Goal: Obtain resource: Download file/media

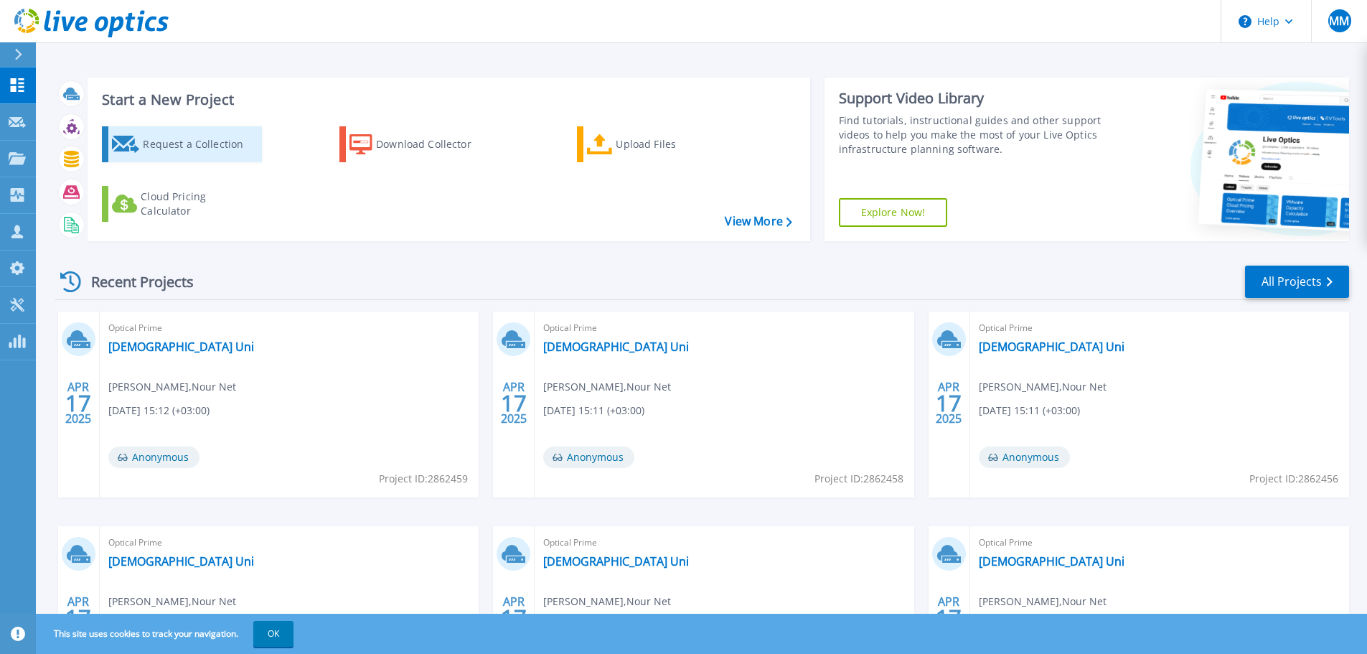
click at [222, 141] on div "Request a Collection" at bounding box center [200, 144] width 115 height 29
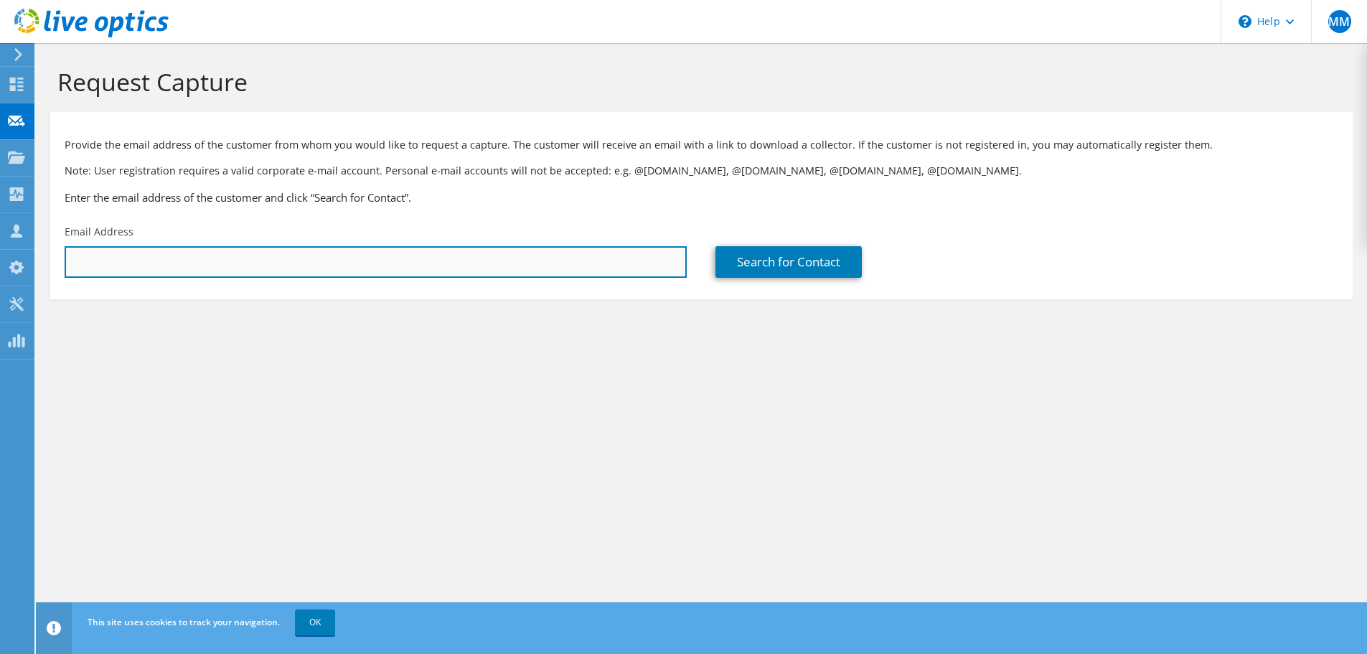
click at [172, 266] on input "text" at bounding box center [376, 262] width 622 height 32
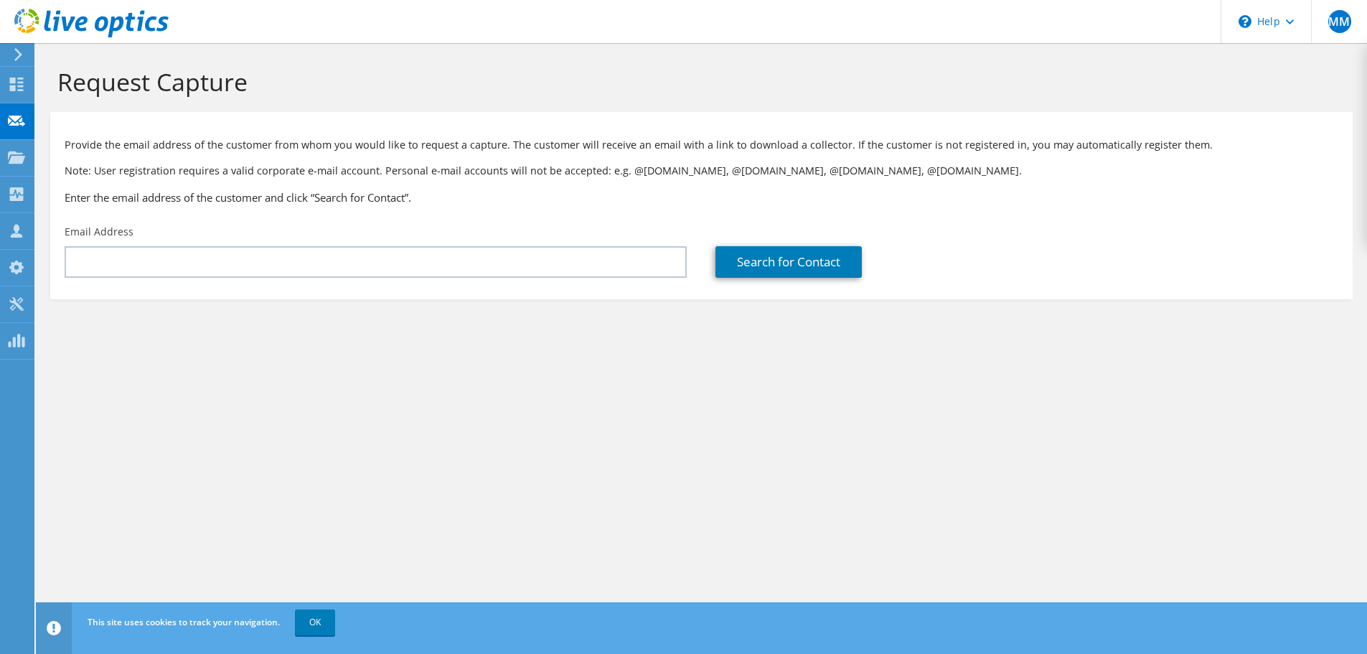
click at [568, 409] on div "Request Capture Provide the email address of the customer from whom you would l…" at bounding box center [701, 348] width 1331 height 611
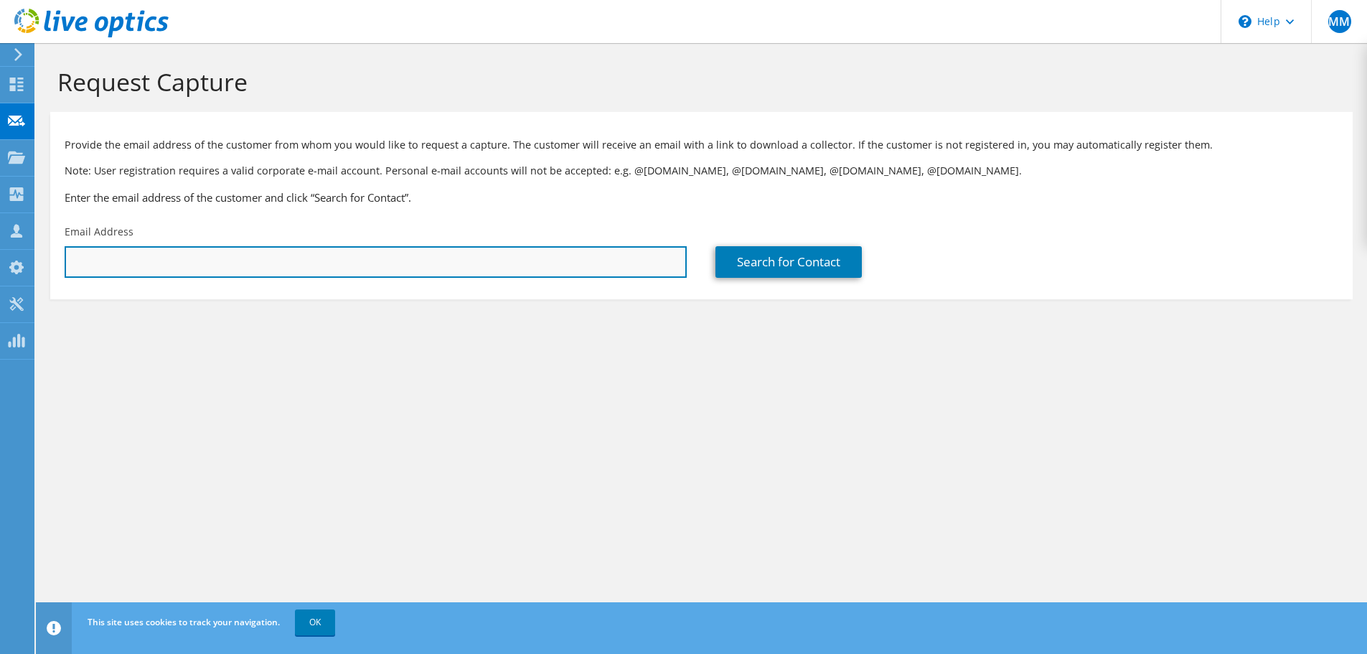
click at [178, 265] on input "text" at bounding box center [376, 262] width 622 height 32
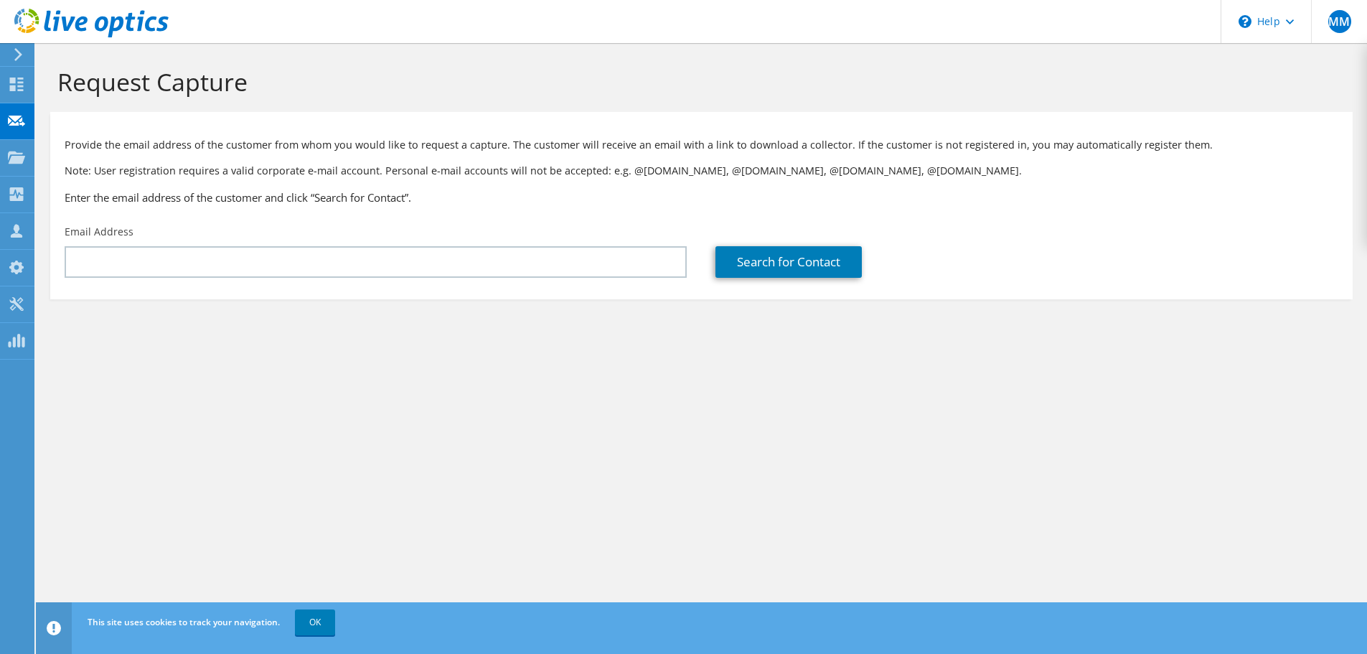
click at [383, 316] on section "Request Capture Provide the email address of the customer from whom you would l…" at bounding box center [701, 207] width 1331 height 328
click at [17, 55] on icon at bounding box center [18, 54] width 11 height 13
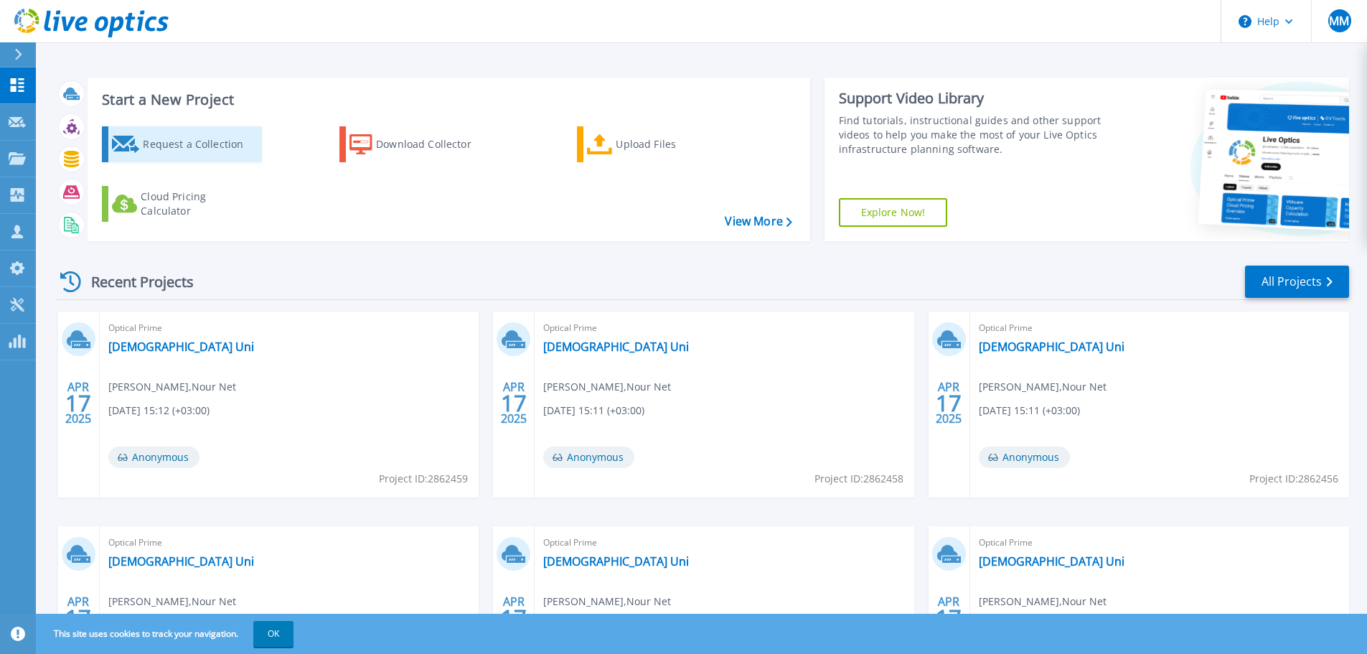
click at [213, 153] on div "Request a Collection" at bounding box center [200, 144] width 115 height 29
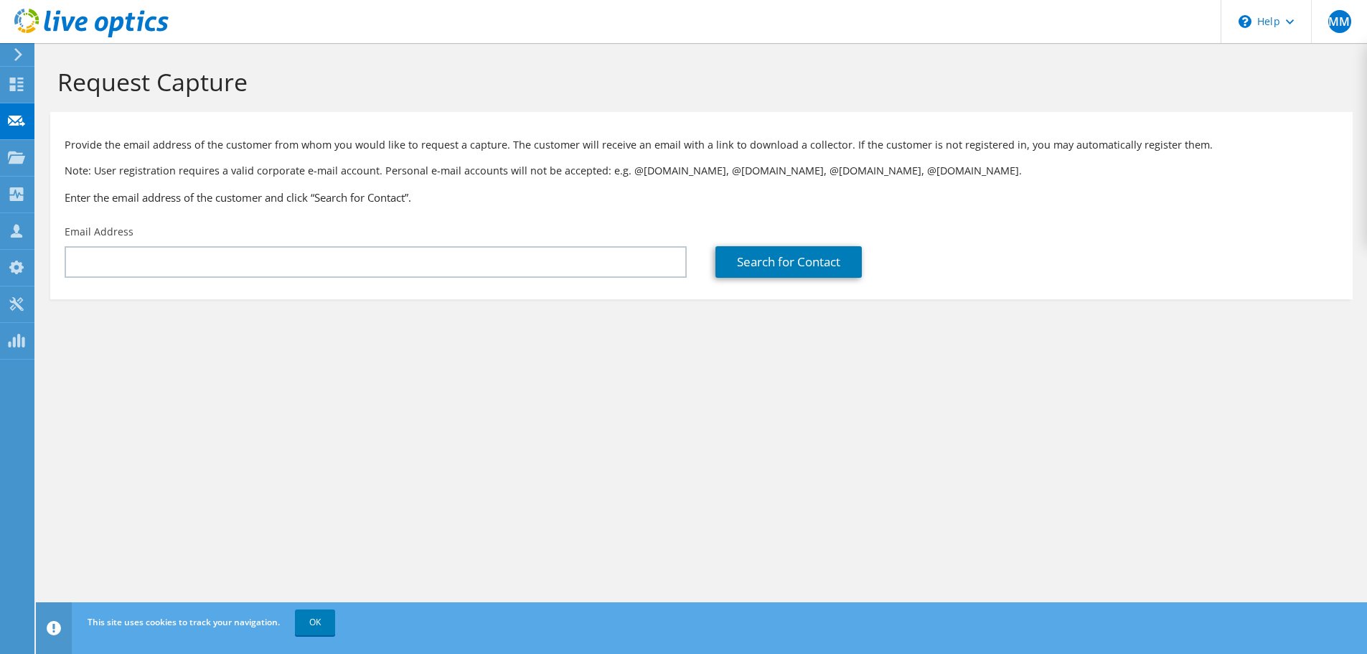
click at [20, 52] on icon at bounding box center [18, 54] width 11 height 13
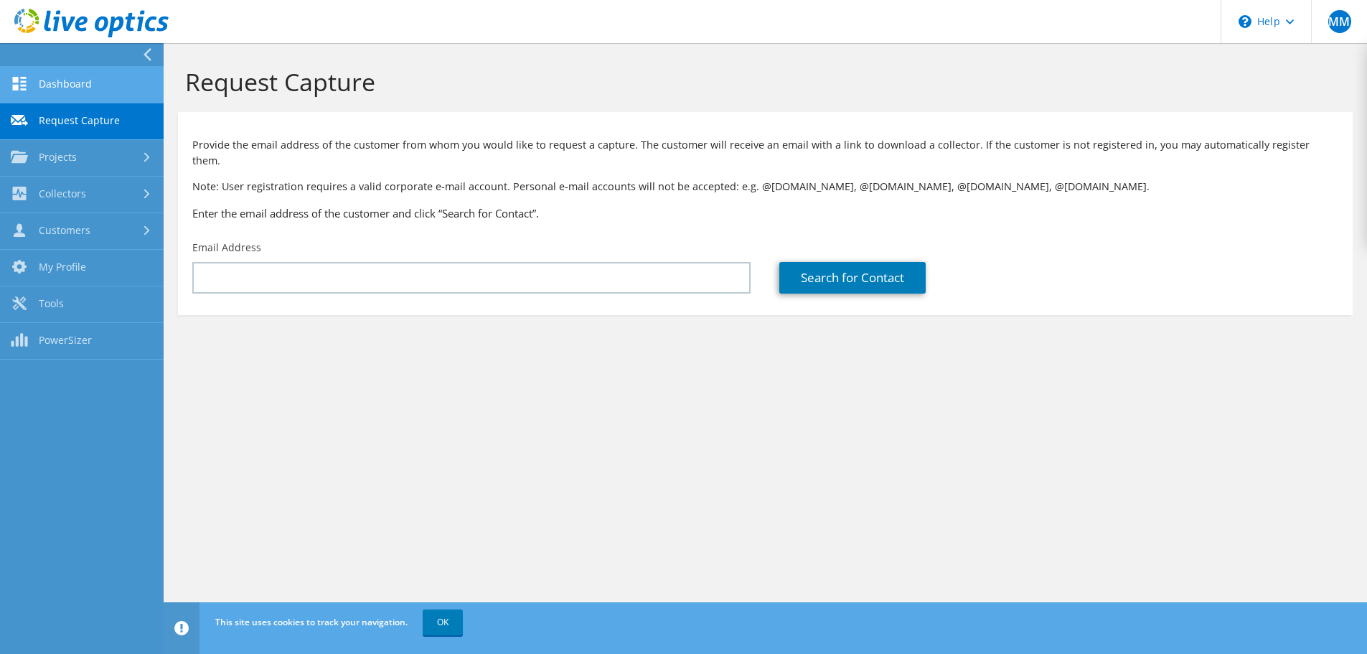
click at [110, 89] on link "Dashboard" at bounding box center [82, 85] width 164 height 37
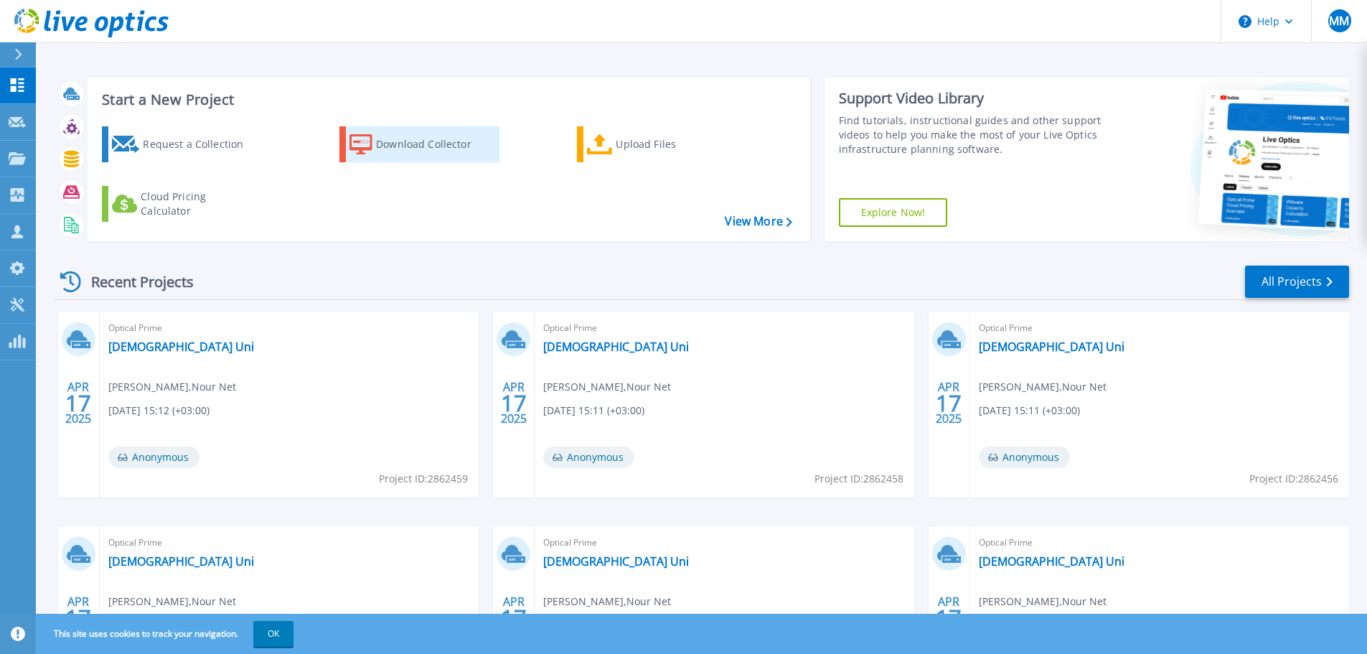
click at [410, 139] on div "Download Collector" at bounding box center [433, 144] width 115 height 29
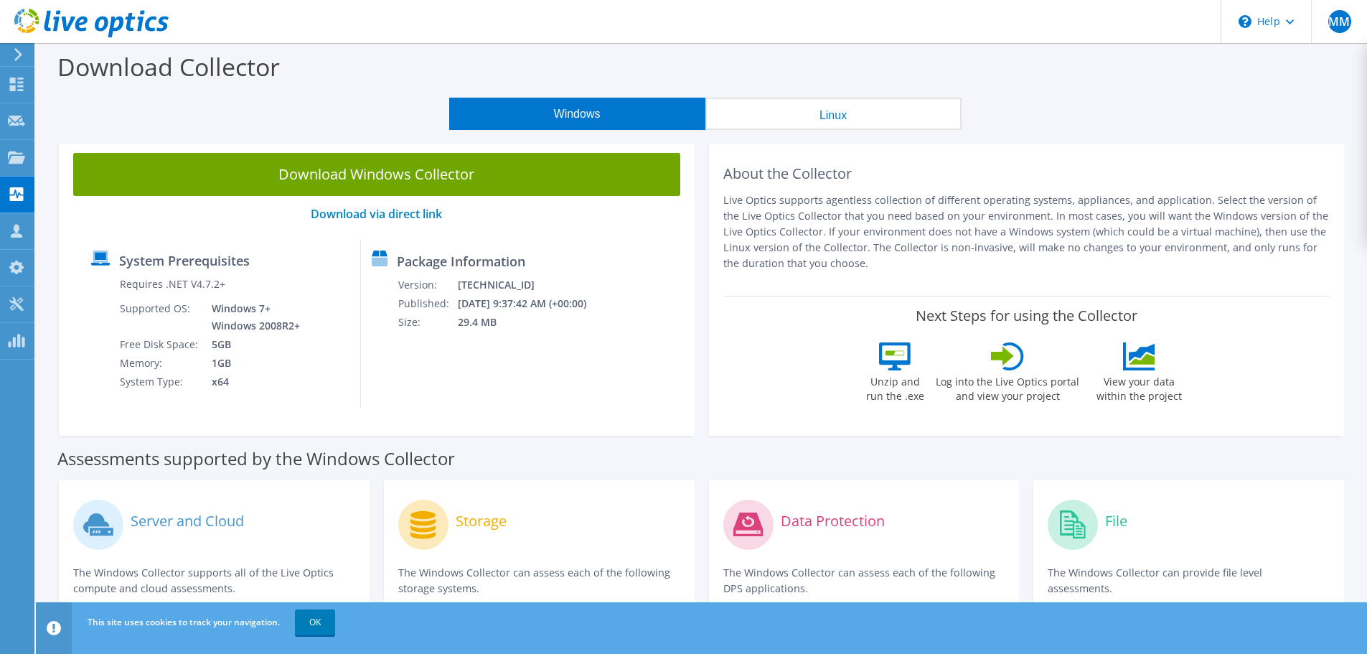
click at [826, 112] on button "Linux" at bounding box center [834, 114] width 256 height 32
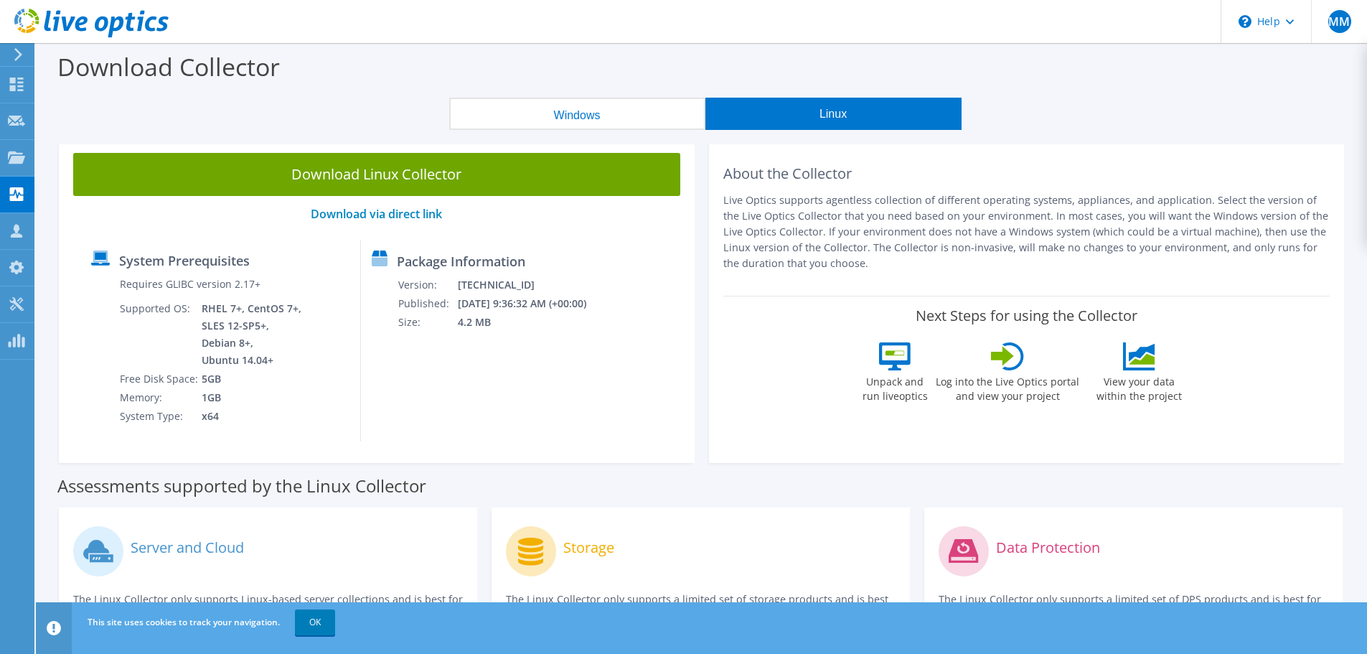
click at [637, 121] on button "Windows" at bounding box center [577, 114] width 256 height 32
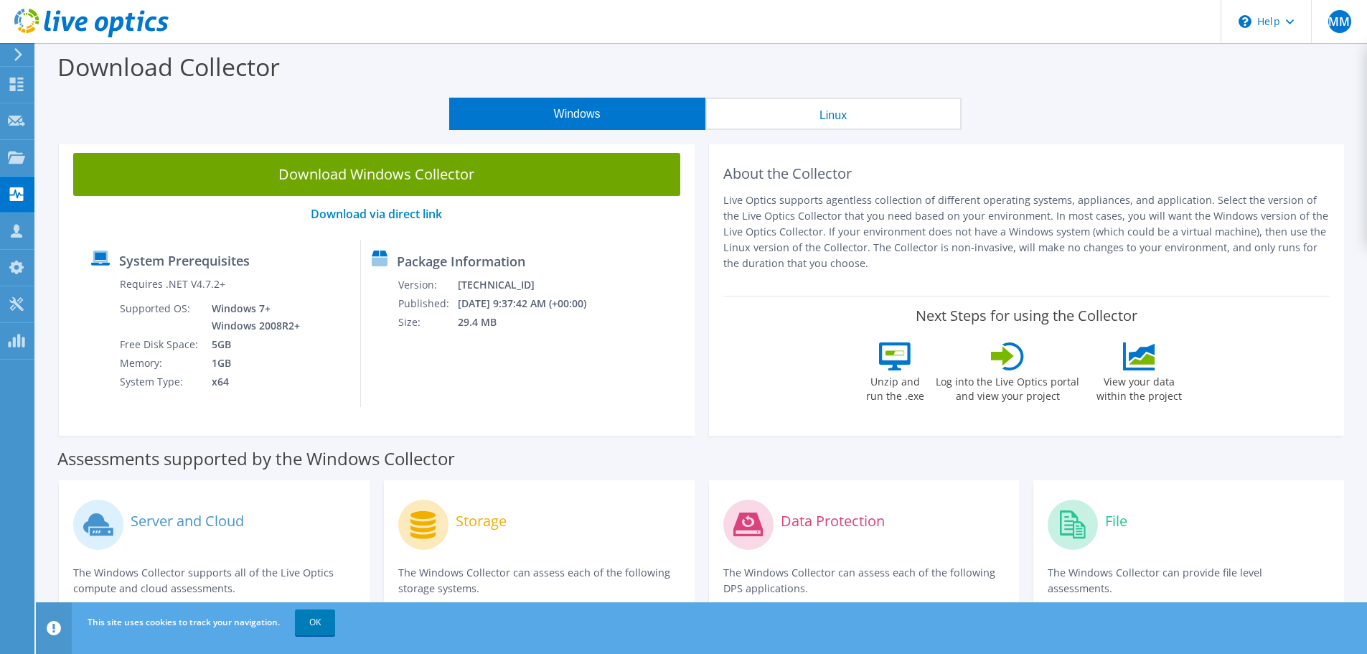
click at [17, 50] on use at bounding box center [18, 54] width 8 height 13
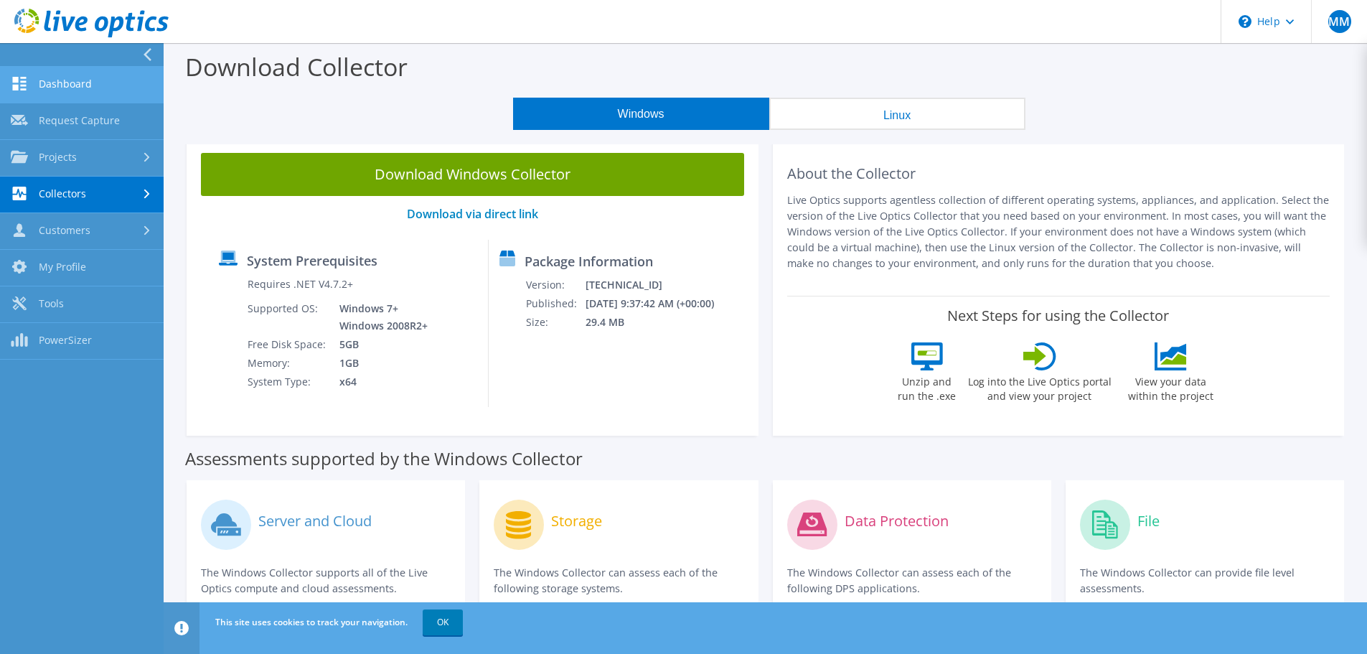
click at [63, 89] on link "Dashboard" at bounding box center [82, 85] width 164 height 37
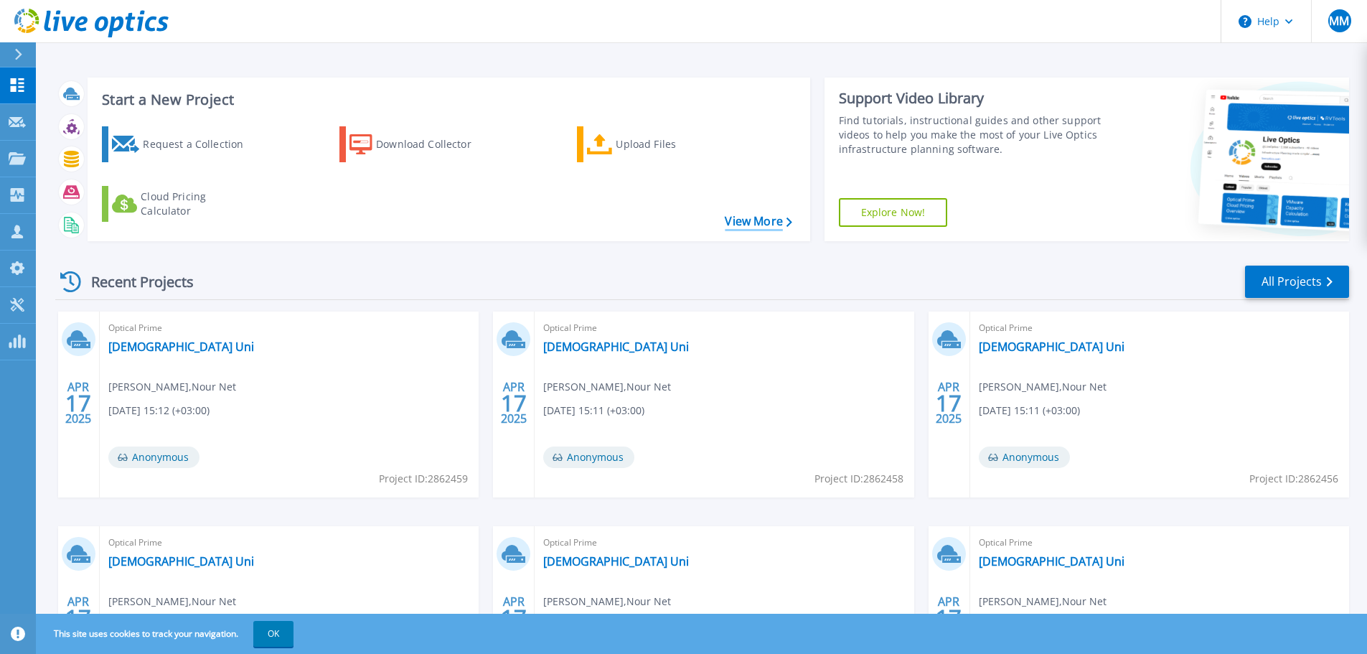
click at [749, 222] on link "View More" at bounding box center [758, 222] width 67 height 14
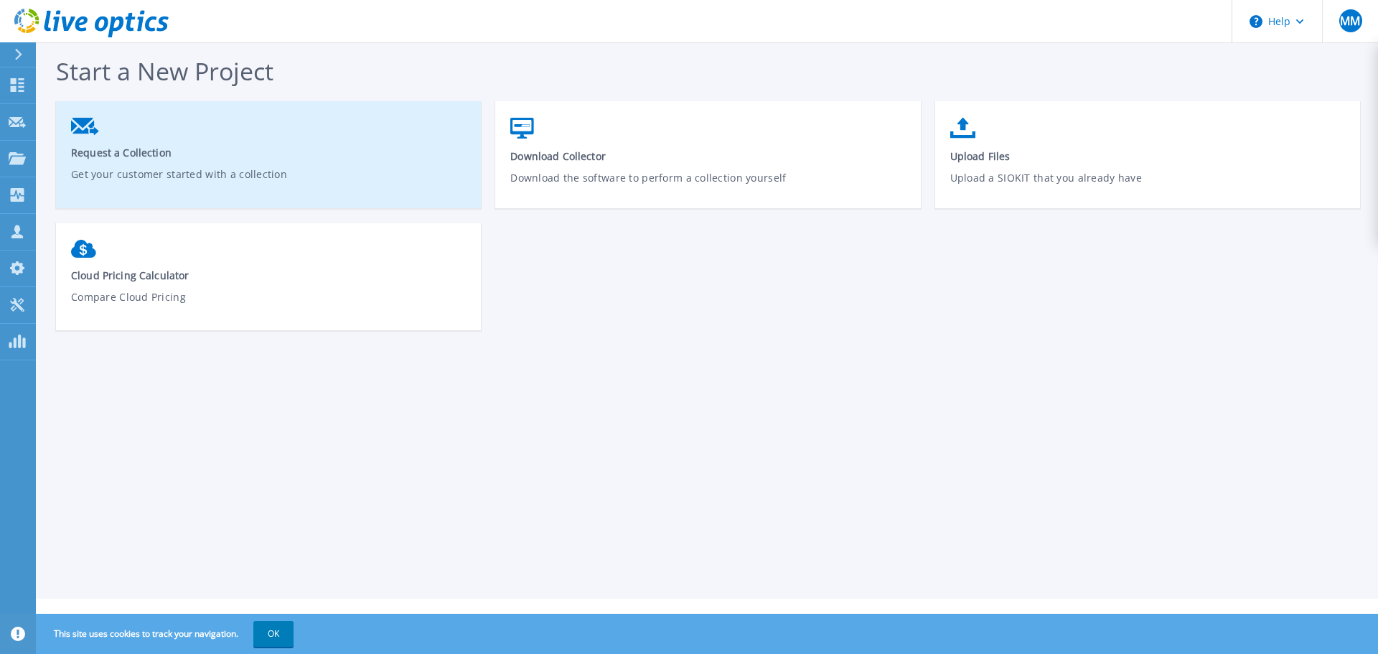
click at [349, 170] on p "Get your customer started with a collection" at bounding box center [268, 183] width 395 height 33
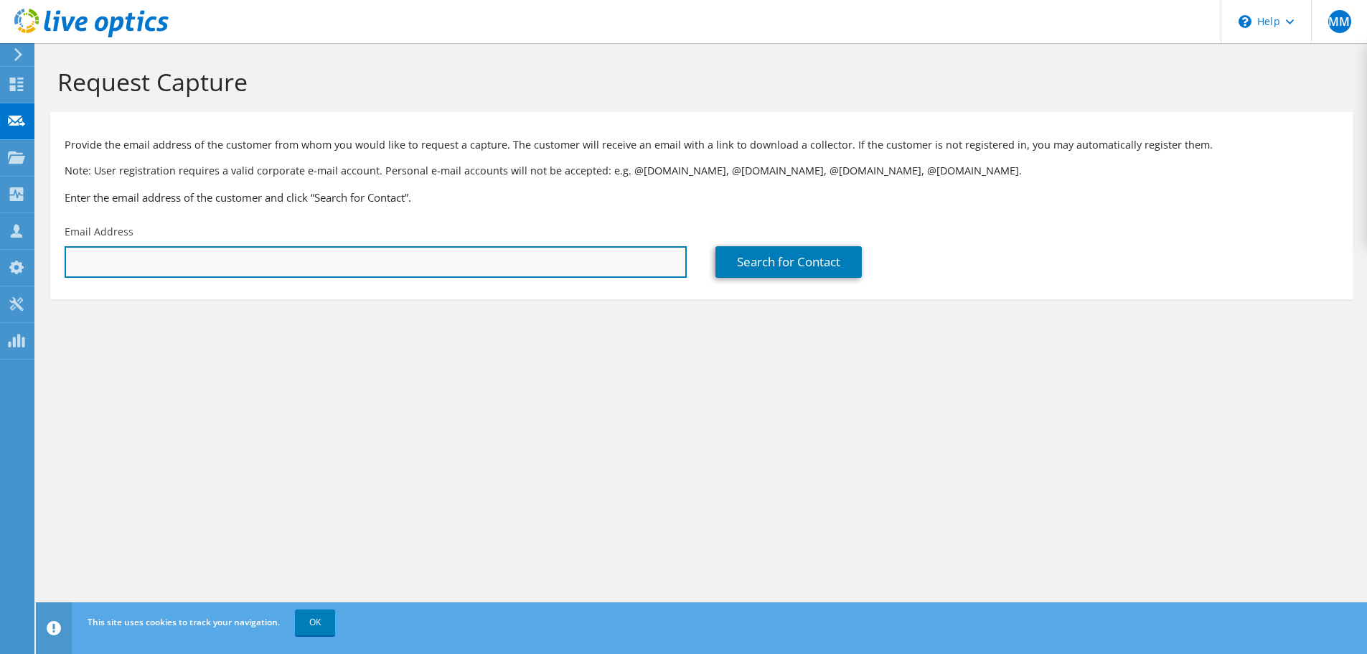
click at [215, 266] on input "text" at bounding box center [376, 262] width 622 height 32
click at [95, 258] on input "Osama" at bounding box center [376, 262] width 622 height 32
paste input "osama.hammad@nour.net.s"
type input "osama.hammad@nour.net.sa"
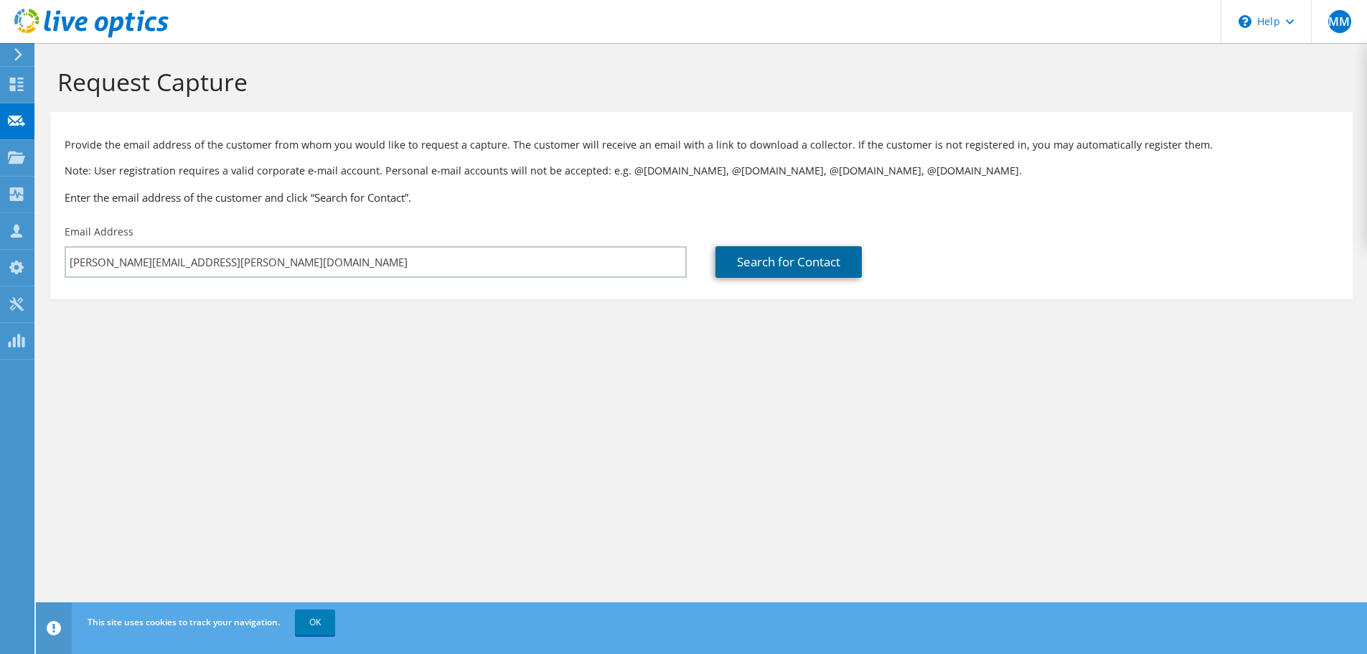
click at [791, 270] on link "Search for Contact" at bounding box center [789, 262] width 146 height 32
type input "NOURNET"
type input "Osama"
type input "Hammad"
type input "Saudi Arabia"
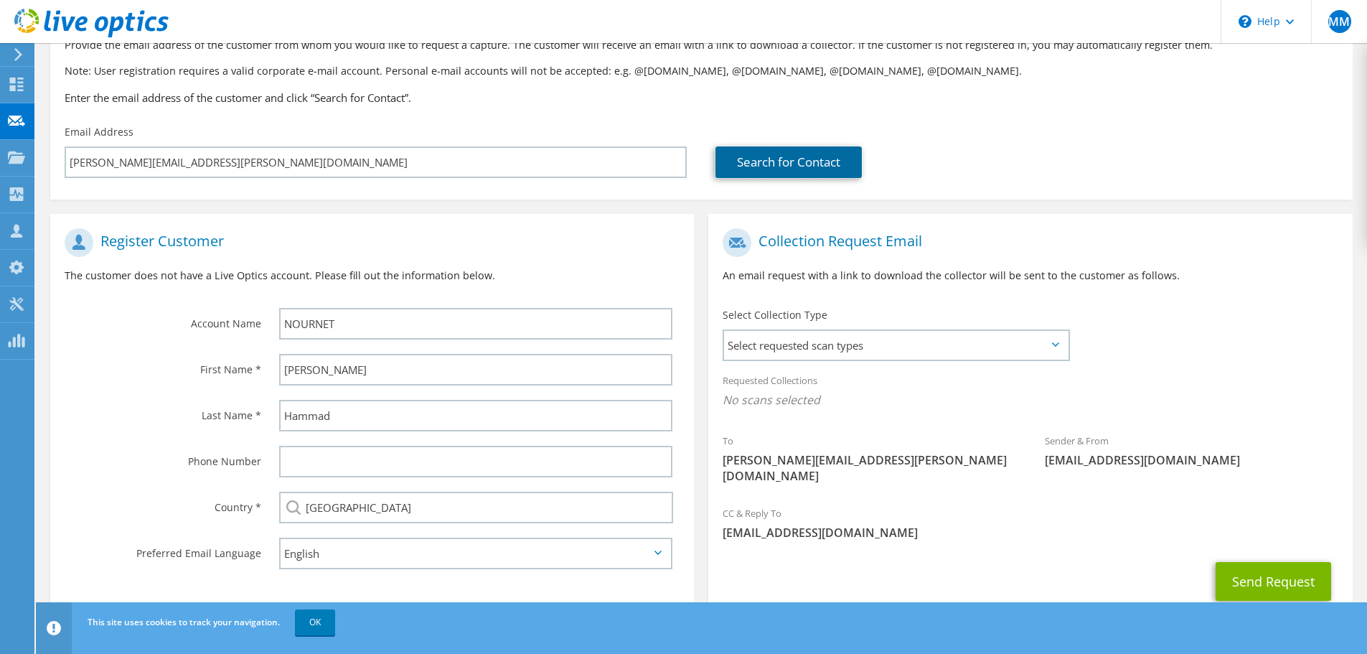
scroll to position [131, 0]
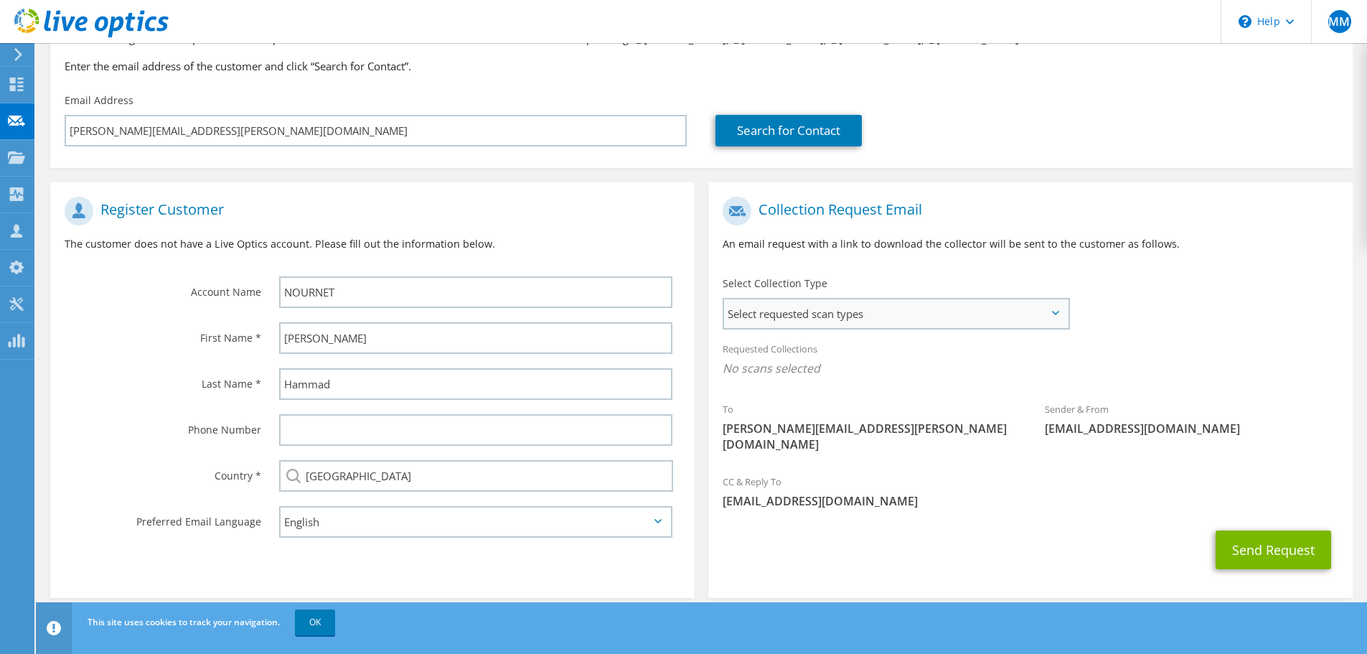
click at [932, 306] on span "Select requested scan types" at bounding box center [896, 313] width 344 height 29
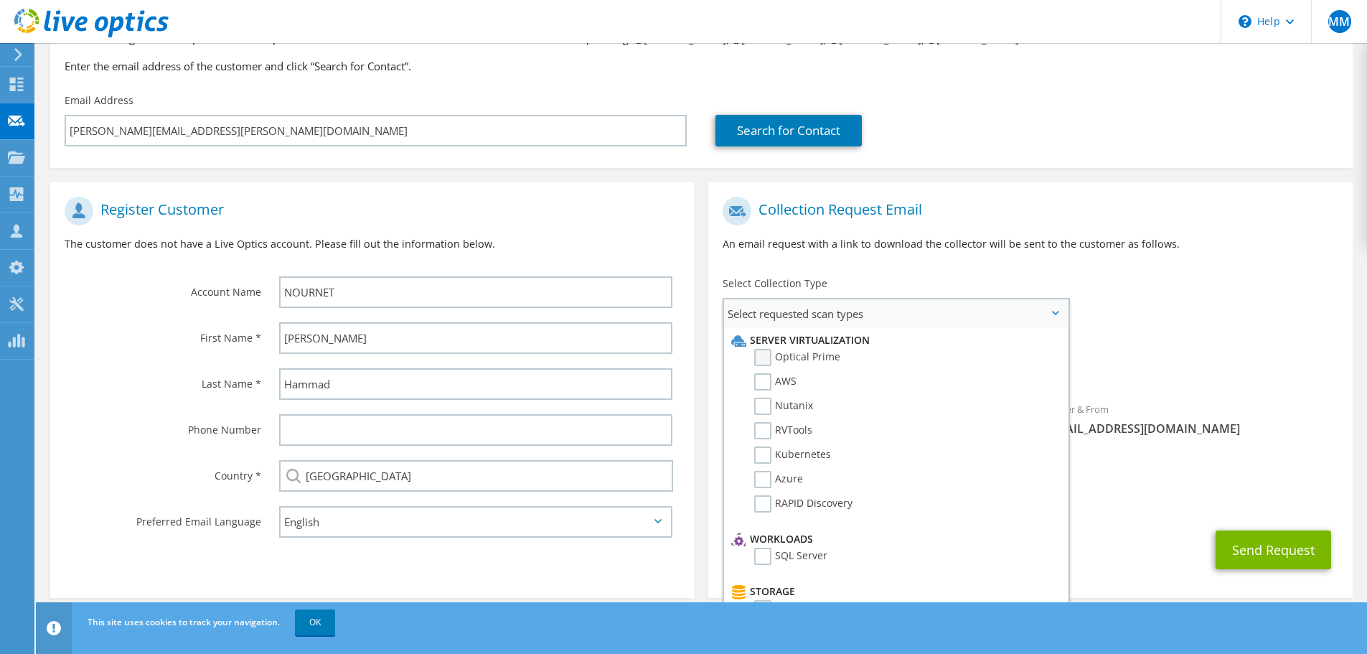
click at [802, 359] on label "Optical Prime" at bounding box center [797, 357] width 86 height 17
click at [0, 0] on input "Optical Prime" at bounding box center [0, 0] width 0 height 0
click at [1112, 272] on div "To osama.hammad@nour.net.sa Sender & From liveoptics@liveoptics.com" at bounding box center [1030, 329] width 644 height 281
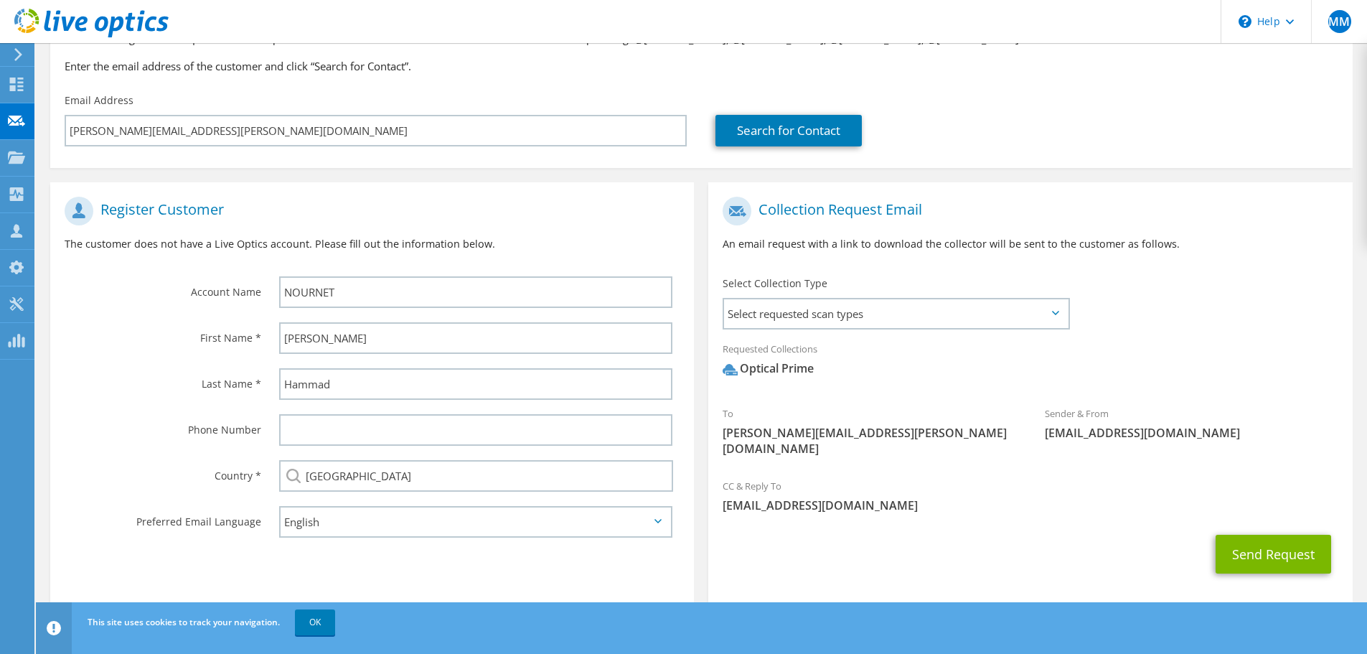
scroll to position [0, 0]
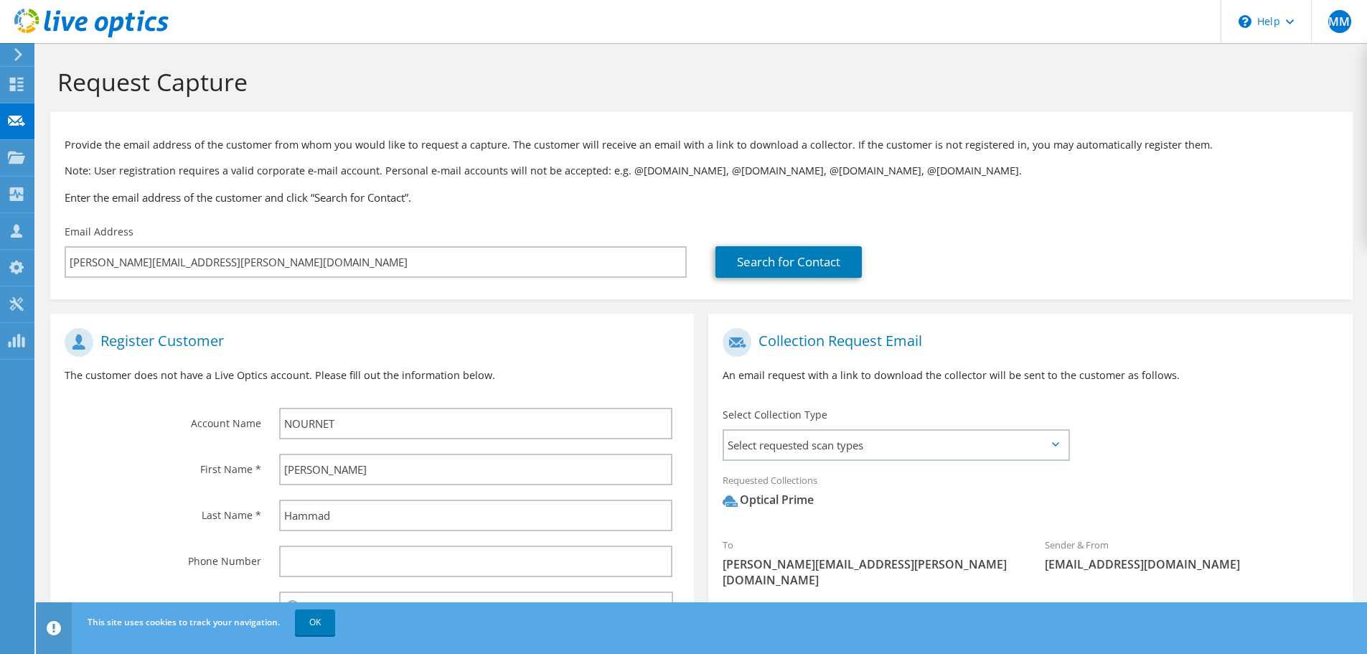
click at [13, 53] on icon at bounding box center [18, 54] width 11 height 13
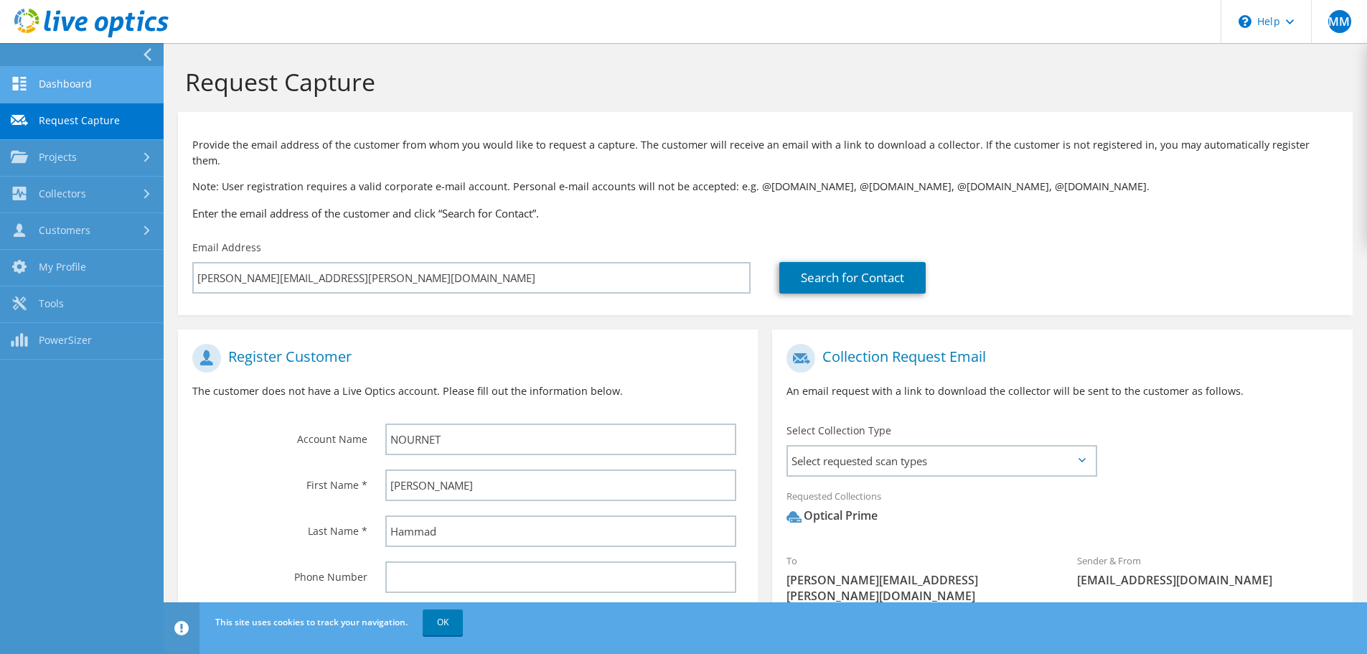
click at [47, 88] on link "Dashboard" at bounding box center [82, 85] width 164 height 37
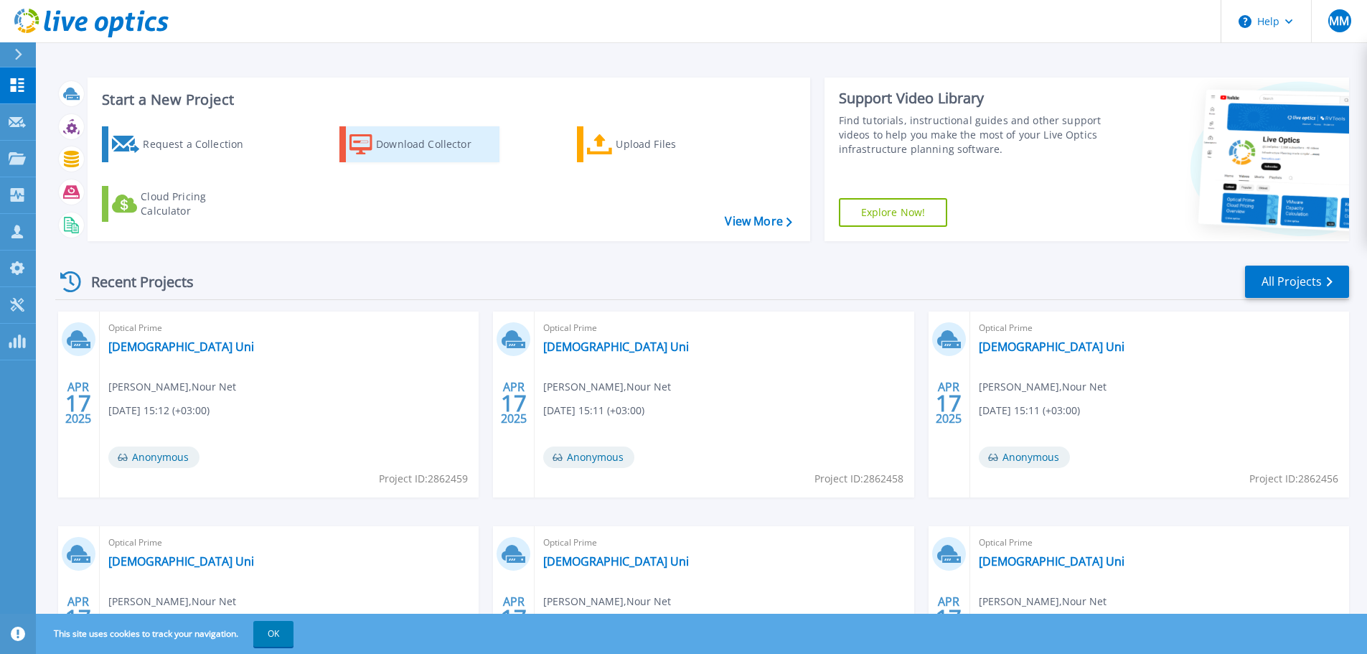
click at [393, 136] on div "Download Collector" at bounding box center [433, 144] width 115 height 29
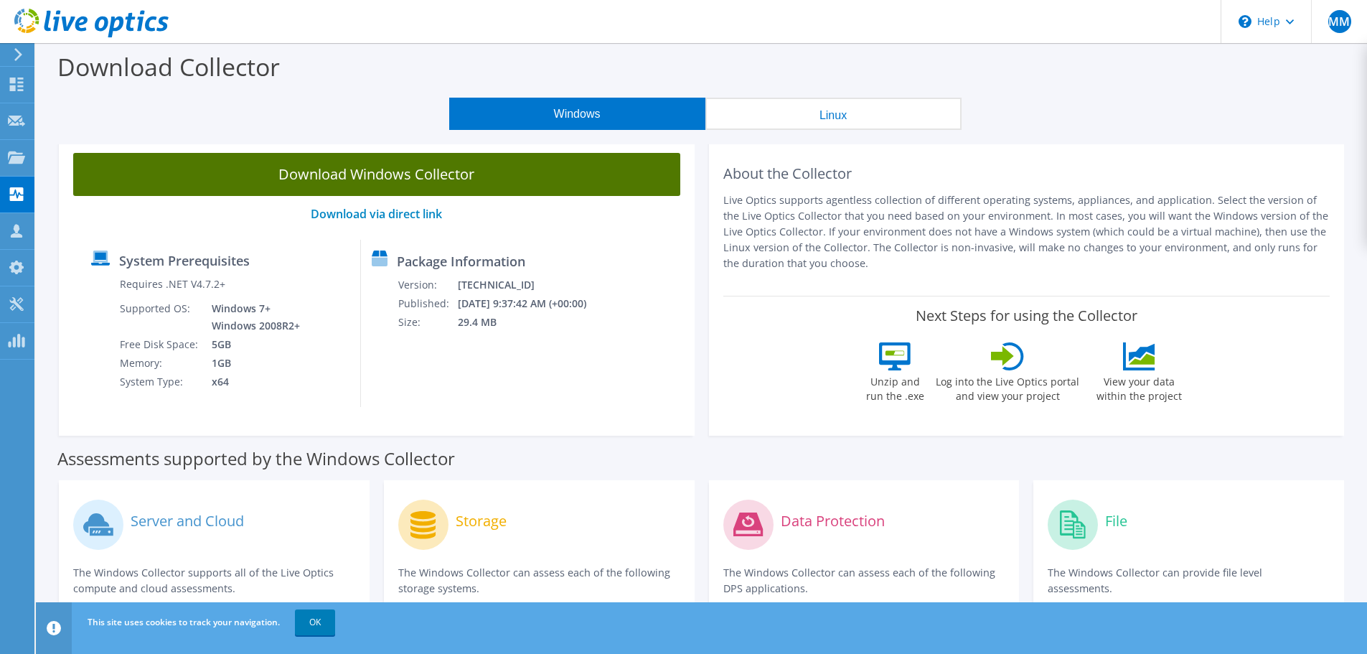
click at [433, 181] on link "Download Windows Collector" at bounding box center [376, 174] width 607 height 43
